Goal: Task Accomplishment & Management: Use online tool/utility

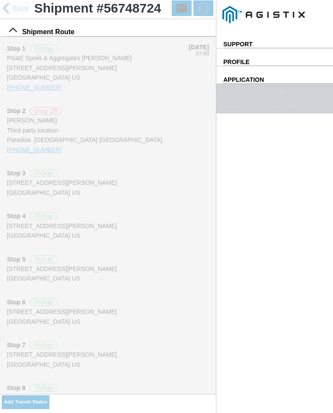
click at [0, 0] on slot "Add Transit Status" at bounding box center [0, 0] width 0 height 0
click at [0, 0] on input "12:11" at bounding box center [0, 0] width 0 height 0
type input "12:15"
click at [0, 0] on select "Select Arrive at Drop Off Arrive at Pickup Break Start Break Stop Depart Drop O…" at bounding box center [0, 0] width 0 height 0
select select "BREAKSTART"
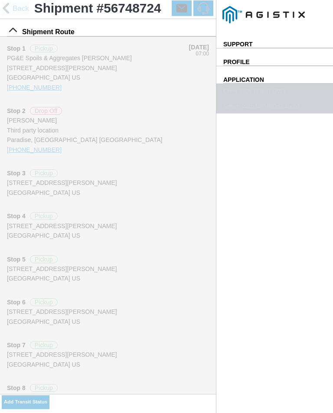
click at [0, 0] on div "Location" at bounding box center [0, 0] width 0 height 0
click at [0, 0] on div "Paradise - [PERSON_NAME]" at bounding box center [0, 0] width 0 height 0
click at [0, 0] on slot "Apply" at bounding box center [0, 0] width 0 height 0
type input "Paradise"
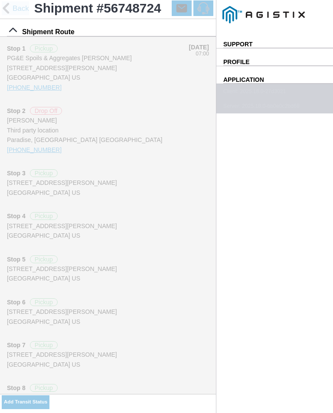
click at [0, 0] on span "SAVE" at bounding box center [0, 0] width 0 height 0
click at [0, 0] on slot "Add Transit Status" at bounding box center [0, 0] width 0 height 0
click at [0, 0] on input "12:11" at bounding box center [0, 0] width 0 height 0
type input "12:45"
click at [0, 0] on select "Select Arrive at Drop Off Arrive at Pickup Break Start Break Stop Depart Drop O…" at bounding box center [0, 0] width 0 height 0
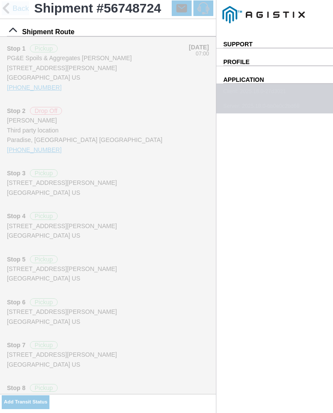
select select "BREAKSTOP"
click at [0, 0] on div "Location" at bounding box center [0, 0] width 0 height 0
click at [0, 0] on div "Paradise - [PERSON_NAME]" at bounding box center [0, 0] width 0 height 0
click at [0, 0] on slot "Apply" at bounding box center [0, 0] width 0 height 0
type input "Paradise"
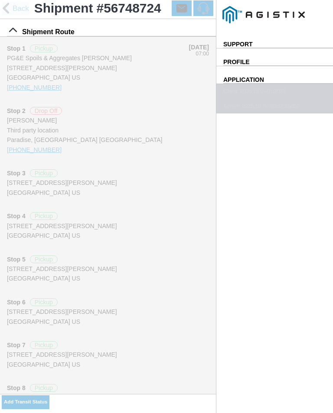
click at [0, 0] on button "SAVE" at bounding box center [0, 0] width 0 height 0
click at [0, 0] on slot "Add Transit Status" at bounding box center [0, 0] width 0 height 0
click at [0, 0] on input "12:12" at bounding box center [0, 0] width 0 height 0
type input "12:50"
click at [0, 0] on select "Select Arrive at Drop Off Arrive at Pickup Break Start Break Stop Depart Drop O…" at bounding box center [0, 0] width 0 height 0
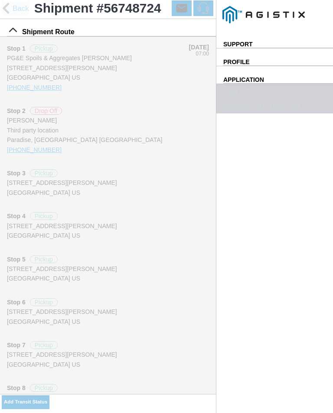
select select "DPTPULOC"
click at [0, 0] on div "Location" at bounding box center [0, 0] width 0 height 0
click at [0, 0] on div "Paradise - [PERSON_NAME]" at bounding box center [0, 0] width 0 height 0
click at [0, 0] on slot "Apply" at bounding box center [0, 0] width 0 height 0
type input "Paradise"
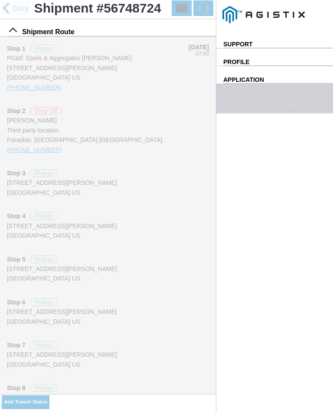
click at [0, 0] on select "Select 1" x 3" Rock 1" x 4" Rock 2" x 4" Rock Asphalt Cold Patch Backfill Spec …" at bounding box center [0, 0] width 0 height 0
select select "708654"
click at [0, 0] on span "SAVE" at bounding box center [0, 0] width 0 height 0
